Goal: Information Seeking & Learning: Check status

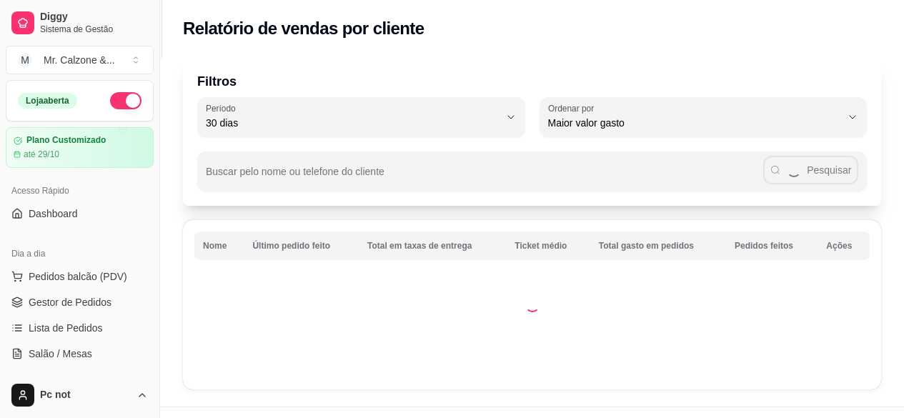
select select "30"
select select "HIGHEST_TOTAL_SPENT_WITH_ORDERS"
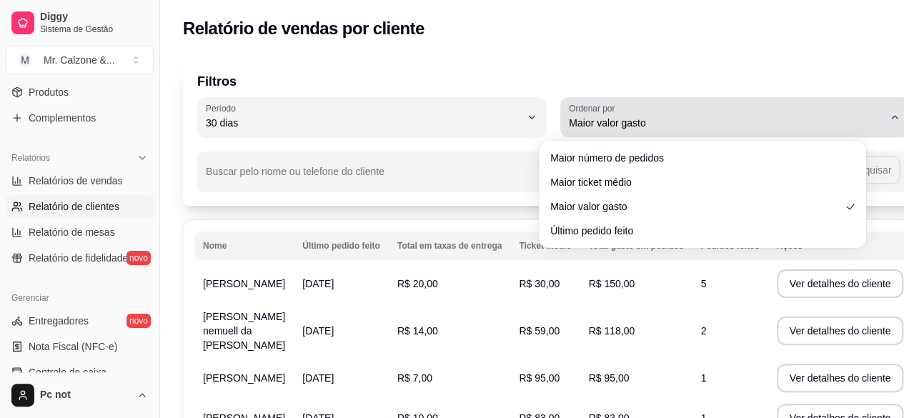
click at [711, 125] on span "Maior valor gasto" at bounding box center [726, 123] width 314 height 14
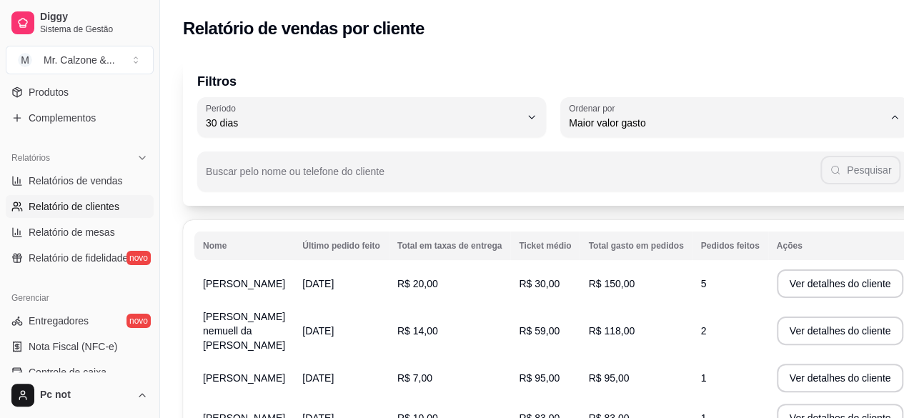
click at [690, 234] on span "Último pedido feito" at bounding box center [696, 227] width 279 height 14
type input "LAST_ORDER_MADE_AT"
select select "LAST_ORDER_MADE_AT"
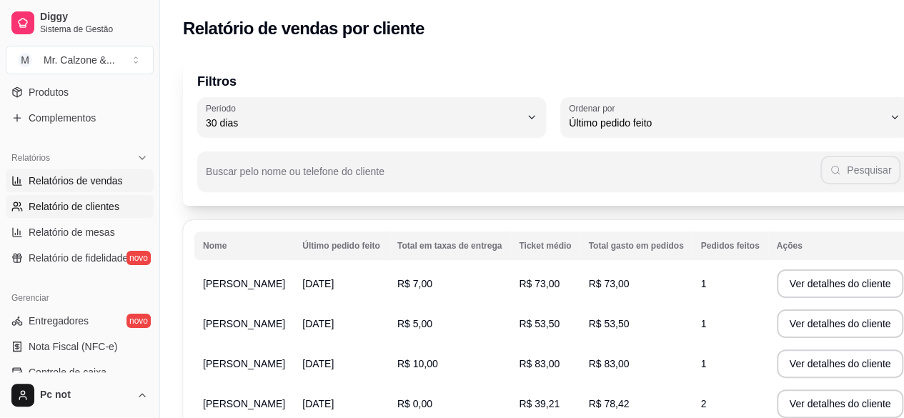
click at [80, 187] on link "Relatórios de vendas" at bounding box center [80, 180] width 148 height 23
select select "ALL"
select select "0"
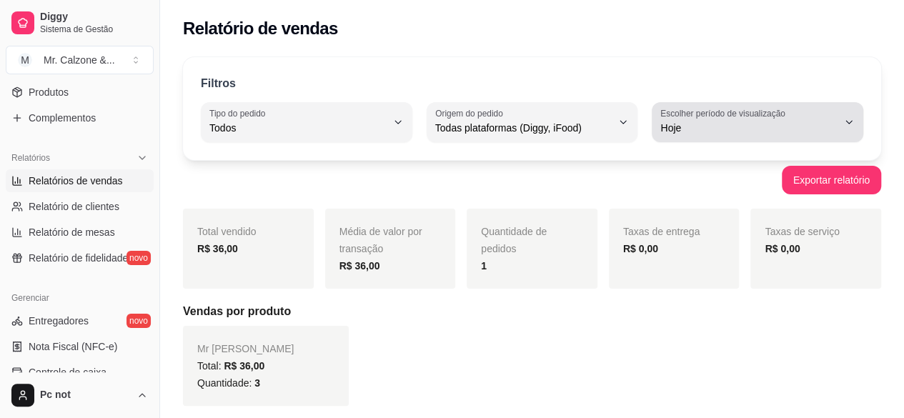
click at [703, 119] on label "Escolher período de visualização" at bounding box center [724, 113] width 129 height 12
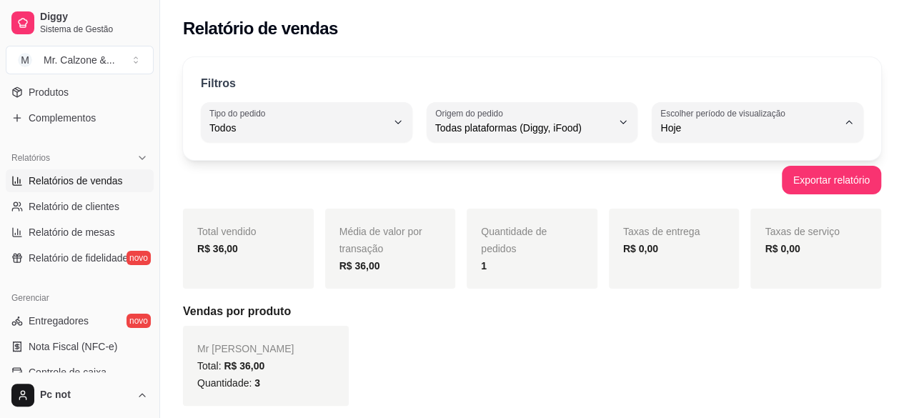
click at [685, 313] on li "Customizado" at bounding box center [758, 302] width 192 height 22
type input "-1"
select select "-1"
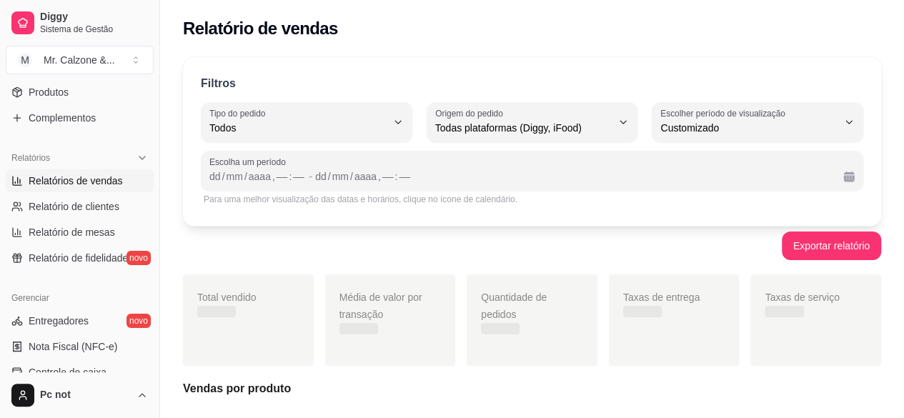
scroll to position [13, 0]
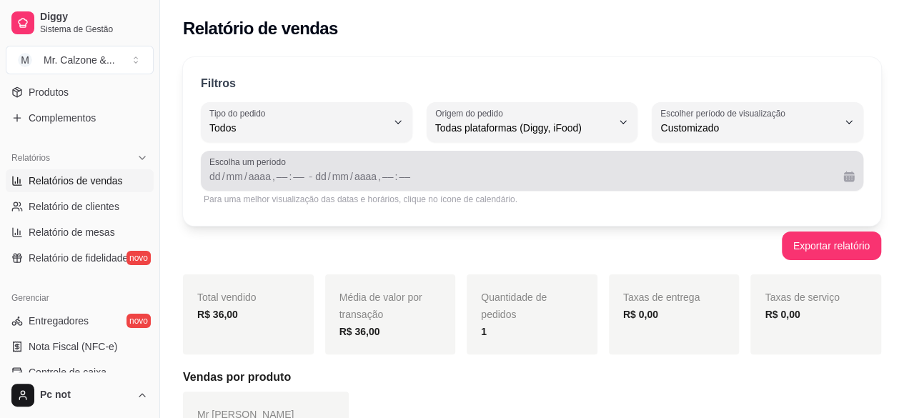
click at [239, 167] on span "Escolha um período" at bounding box center [531, 162] width 645 height 11
click at [859, 179] on button "Calendário" at bounding box center [849, 176] width 23 height 23
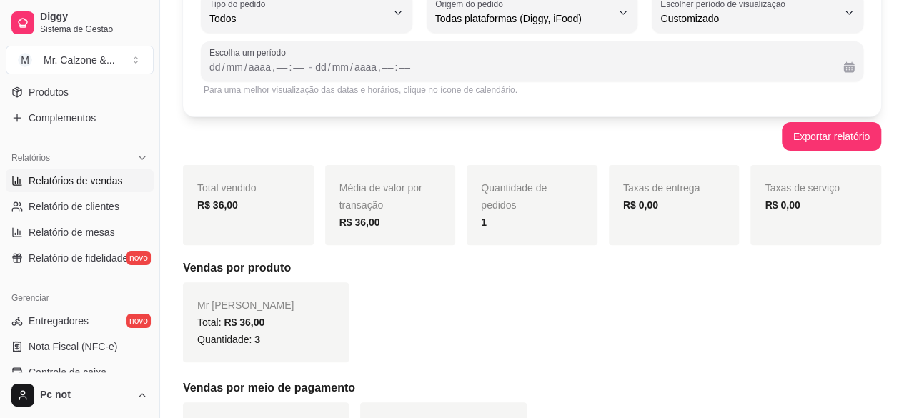
scroll to position [114, 0]
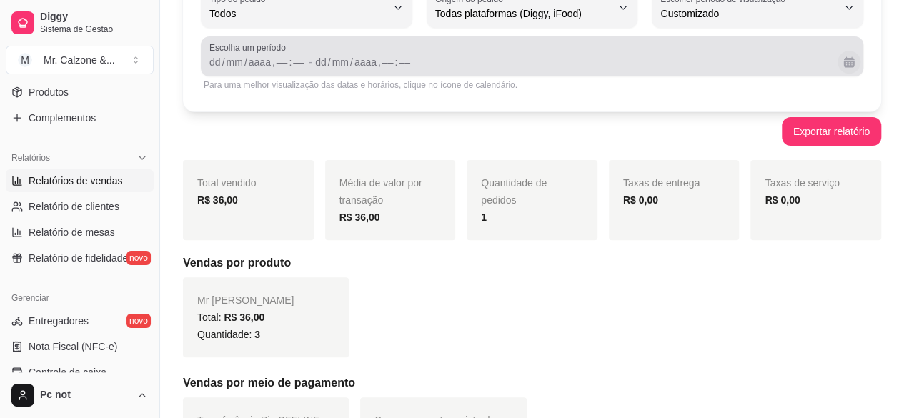
click at [848, 60] on button "Calendário" at bounding box center [849, 62] width 23 height 23
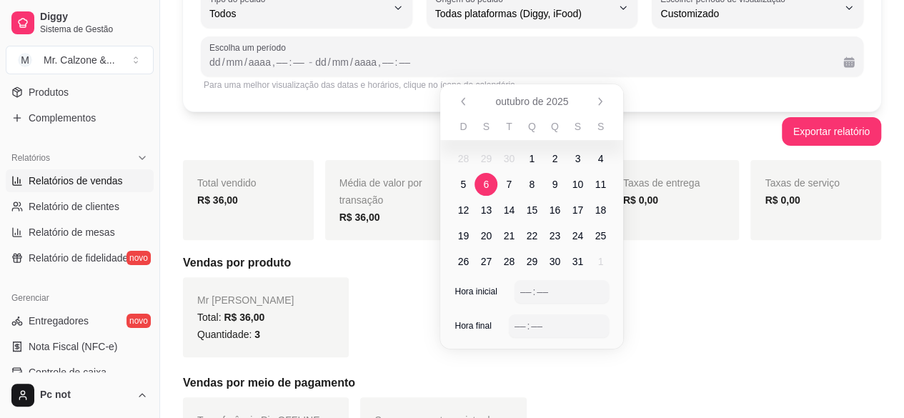
click at [485, 179] on span "6" at bounding box center [486, 184] width 6 height 14
click at [458, 214] on span "12" at bounding box center [463, 210] width 11 height 14
click at [520, 292] on div "––" at bounding box center [526, 291] width 14 height 14
click at [520, 317] on div "–– : ––" at bounding box center [559, 325] width 89 height 17
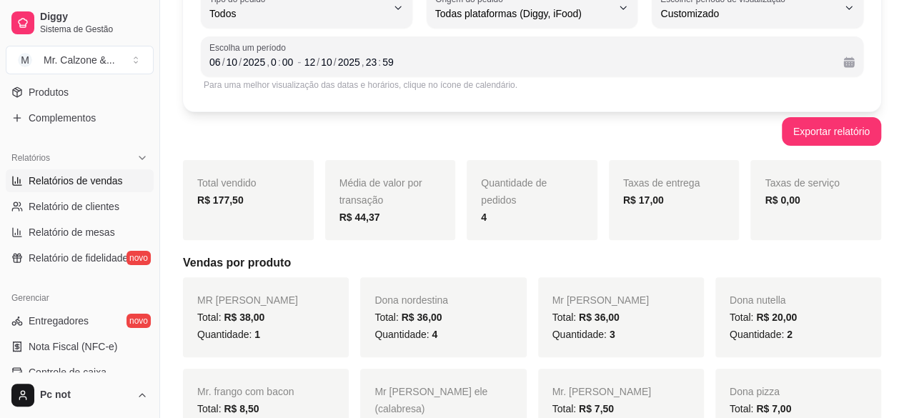
click at [684, 147] on div "Filtros ALL Tipo do pedido Todos Entrega Retirada Mesa Consumo local Tipo do pe…" at bounding box center [532, 387] width 744 height 907
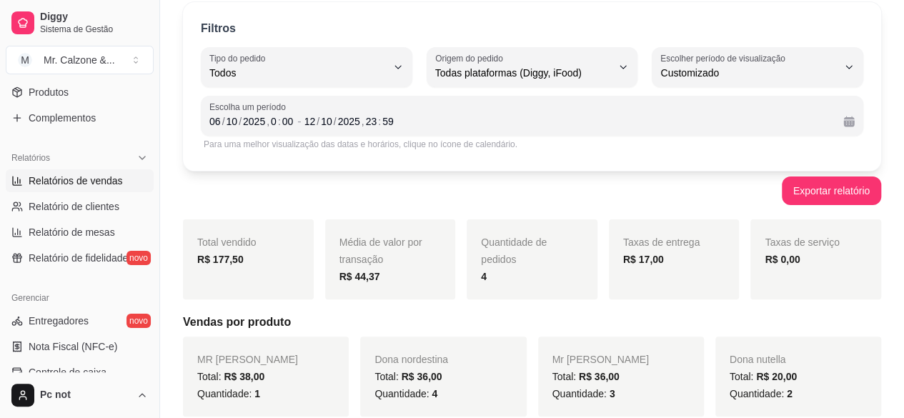
scroll to position [56, 0]
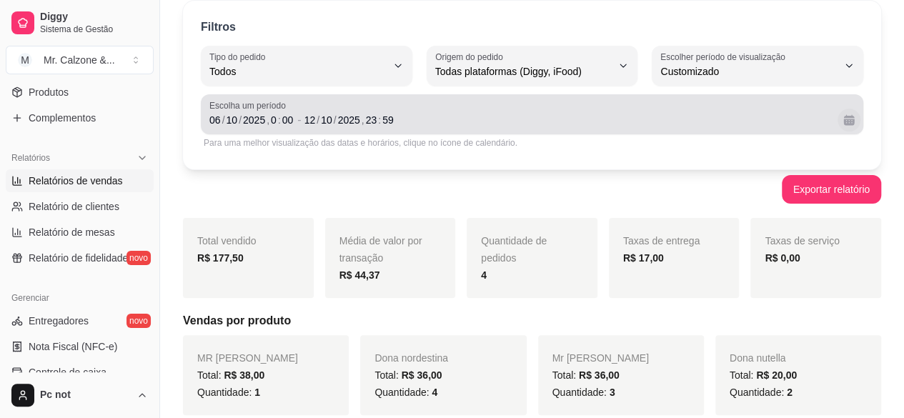
click at [848, 127] on button "Calendário" at bounding box center [849, 120] width 23 height 23
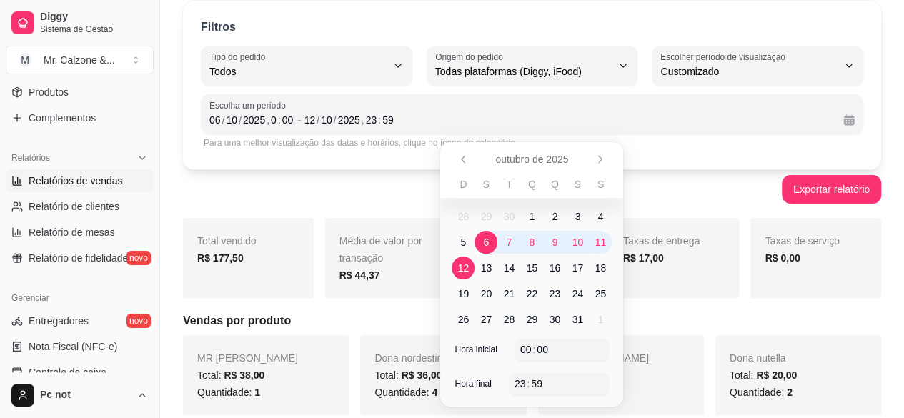
click at [488, 249] on span "6" at bounding box center [486, 242] width 23 height 23
click at [465, 261] on span "12" at bounding box center [463, 268] width 11 height 14
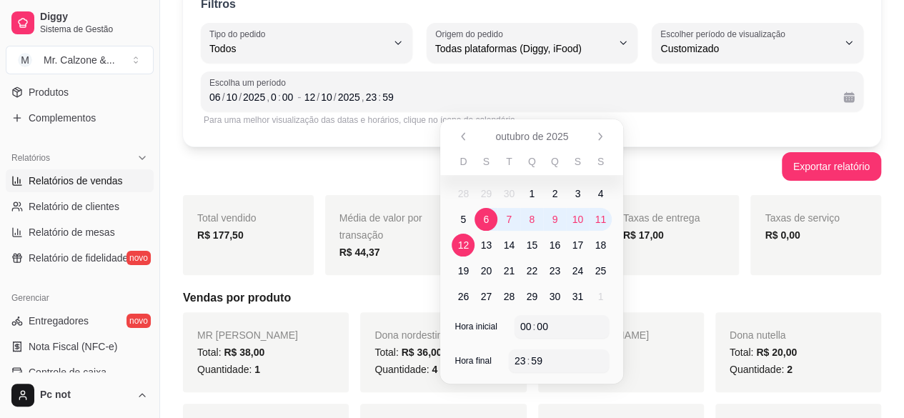
click at [495, 220] on span "6" at bounding box center [486, 219] width 23 height 23
click at [464, 243] on span "12" at bounding box center [463, 245] width 11 height 14
click at [481, 219] on span "6" at bounding box center [486, 219] width 23 height 23
click at [471, 247] on span "12" at bounding box center [463, 245] width 23 height 23
click at [568, 359] on div "23 : 59" at bounding box center [559, 360] width 89 height 17
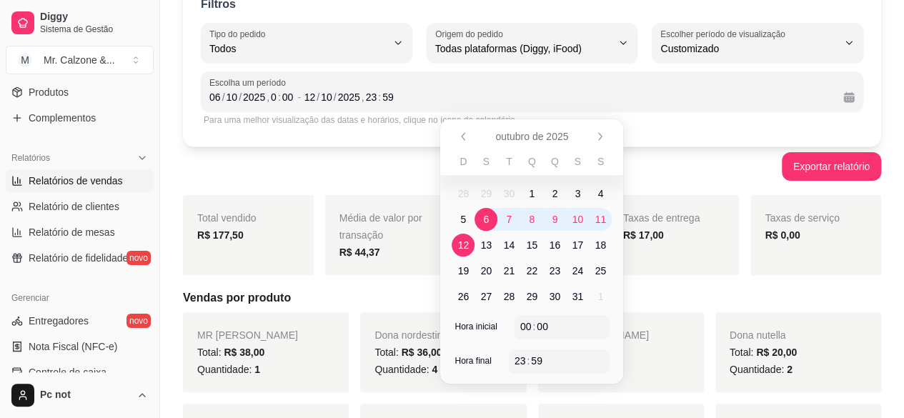
click at [369, 109] on div "Escolha um período [DATE] 0 : 00 - [DATE] 23 : 59" at bounding box center [532, 91] width 663 height 40
click at [368, 122] on div "Para uma melhor visualização das datas e horários, clique no ícone de calendári…" at bounding box center [532, 119] width 657 height 11
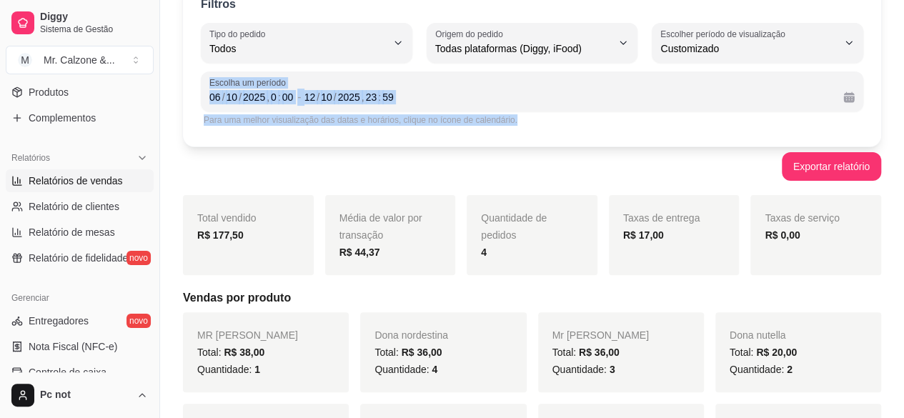
drag, startPoint x: 902, startPoint y: 118, endPoint x: 901, endPoint y: 19, distance: 98.6
click at [901, 19] on div "Filtros ALL Tipo do pedido Todos Entrega Retirada Mesa Consumo local Tipo do pe…" at bounding box center [532, 422] width 744 height 907
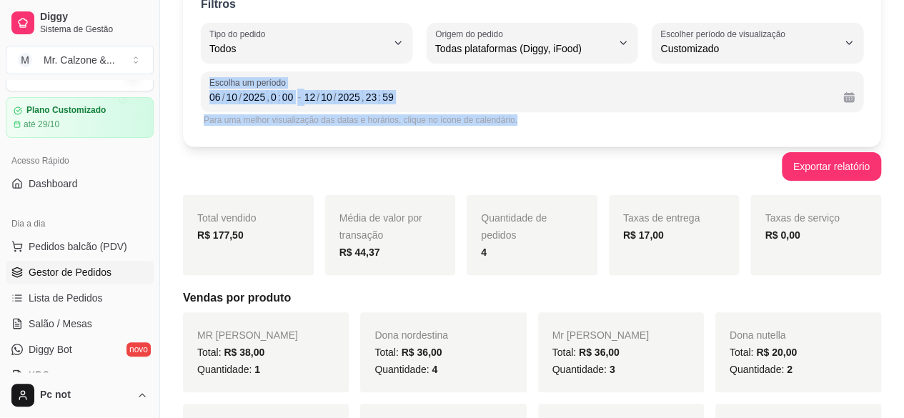
click at [89, 277] on span "Gestor de Pedidos" at bounding box center [70, 272] width 83 height 14
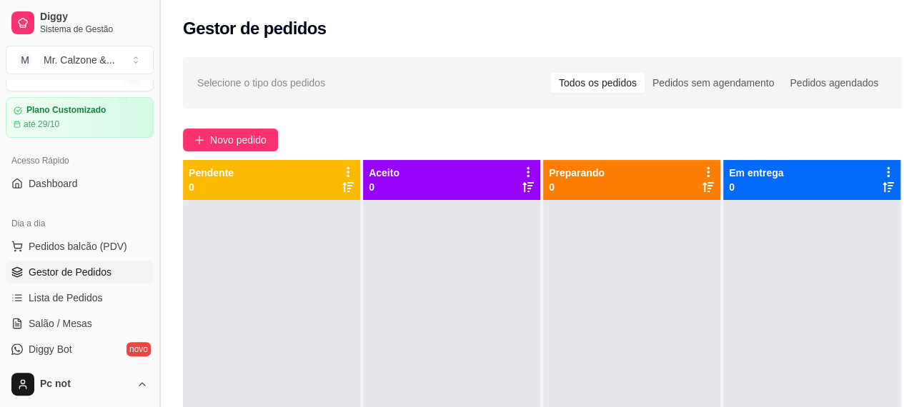
click at [154, 141] on button "Toggle Sidebar" at bounding box center [159, 203] width 11 height 407
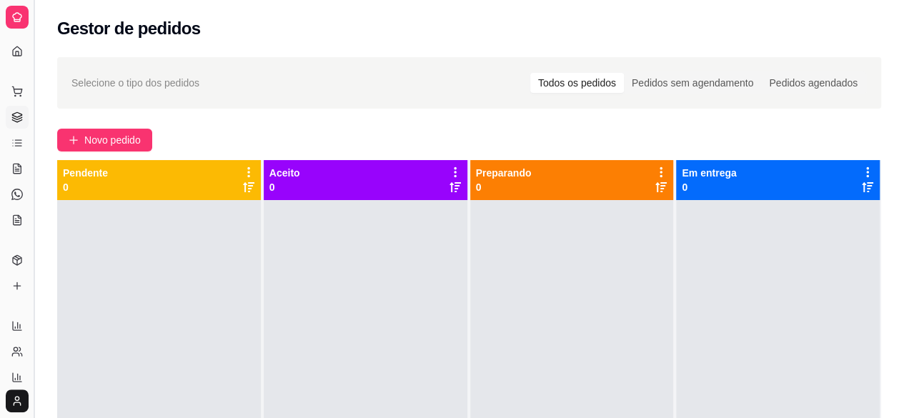
click at [33, 104] on button "Toggle Sidebar" at bounding box center [33, 209] width 11 height 418
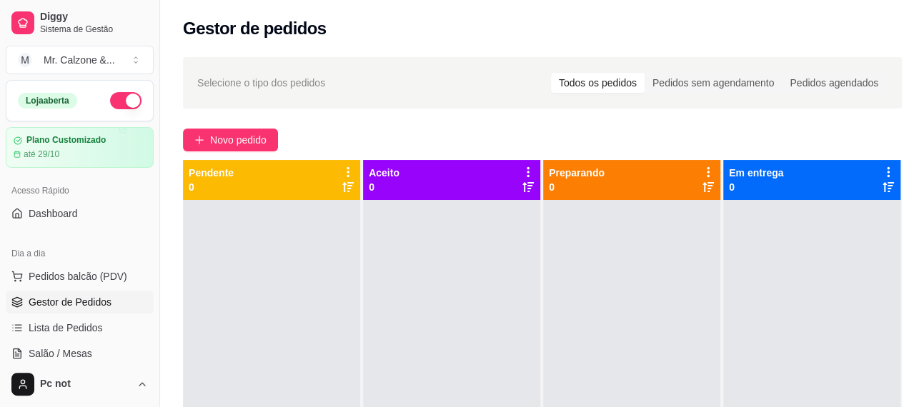
click at [119, 105] on button "button" at bounding box center [125, 100] width 31 height 17
